Goal: Find specific page/section: Find specific page/section

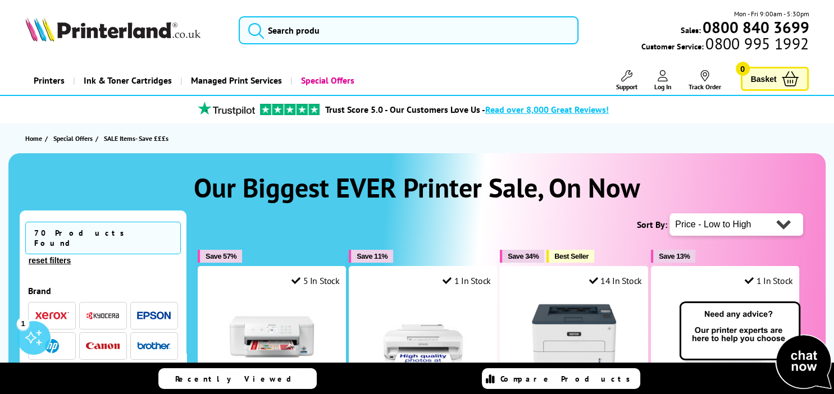
scroll to position [344, 0]
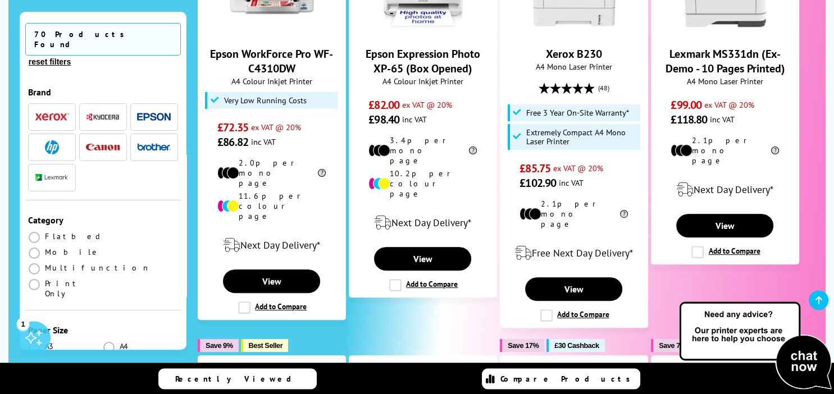
click at [107, 394] on span at bounding box center [108, 399] width 11 height 11
click at [120, 394] on input "radio" at bounding box center [120, 395] width 0 height 0
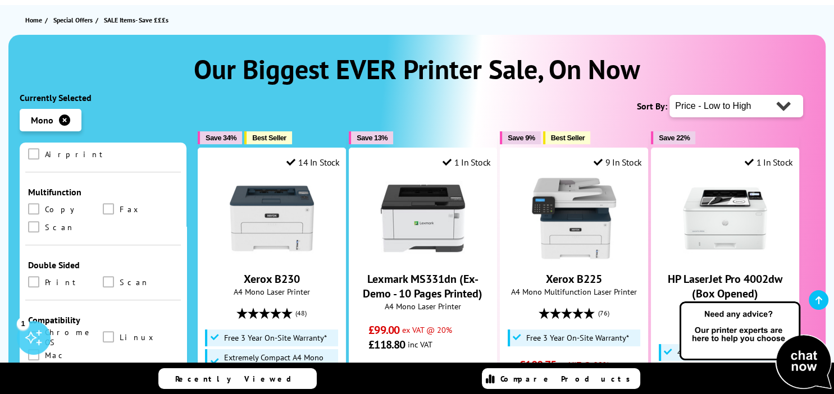
scroll to position [148, 0]
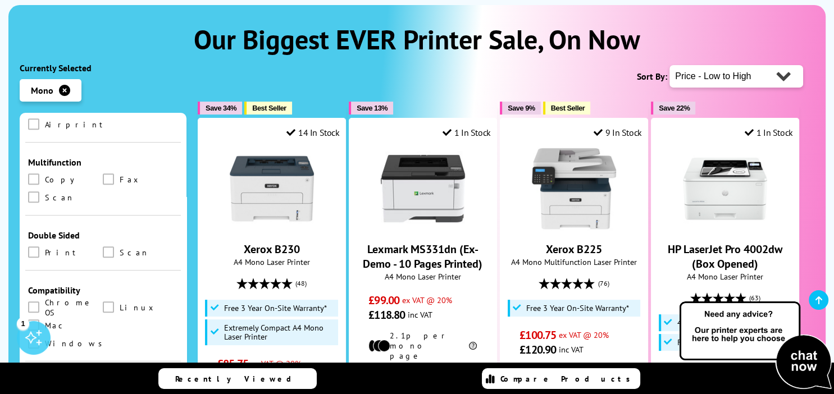
click at [810, 361] on img at bounding box center [755, 346] width 157 height 92
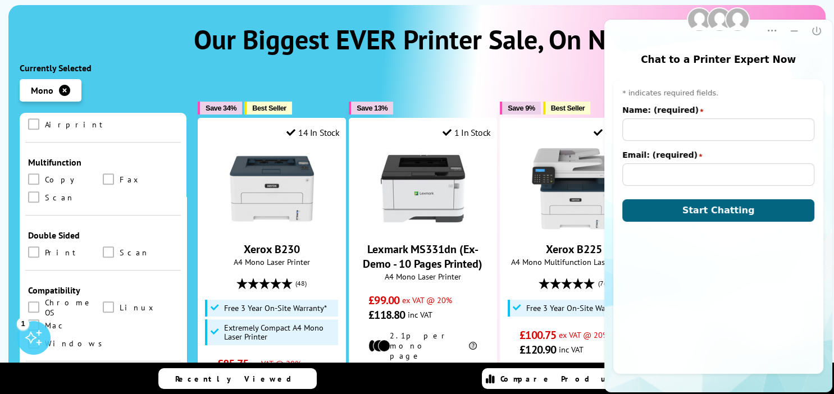
scroll to position [0, 0]
click at [817, 34] on icon "Close" at bounding box center [816, 30] width 11 height 11
